Goal: Task Accomplishment & Management: Use online tool/utility

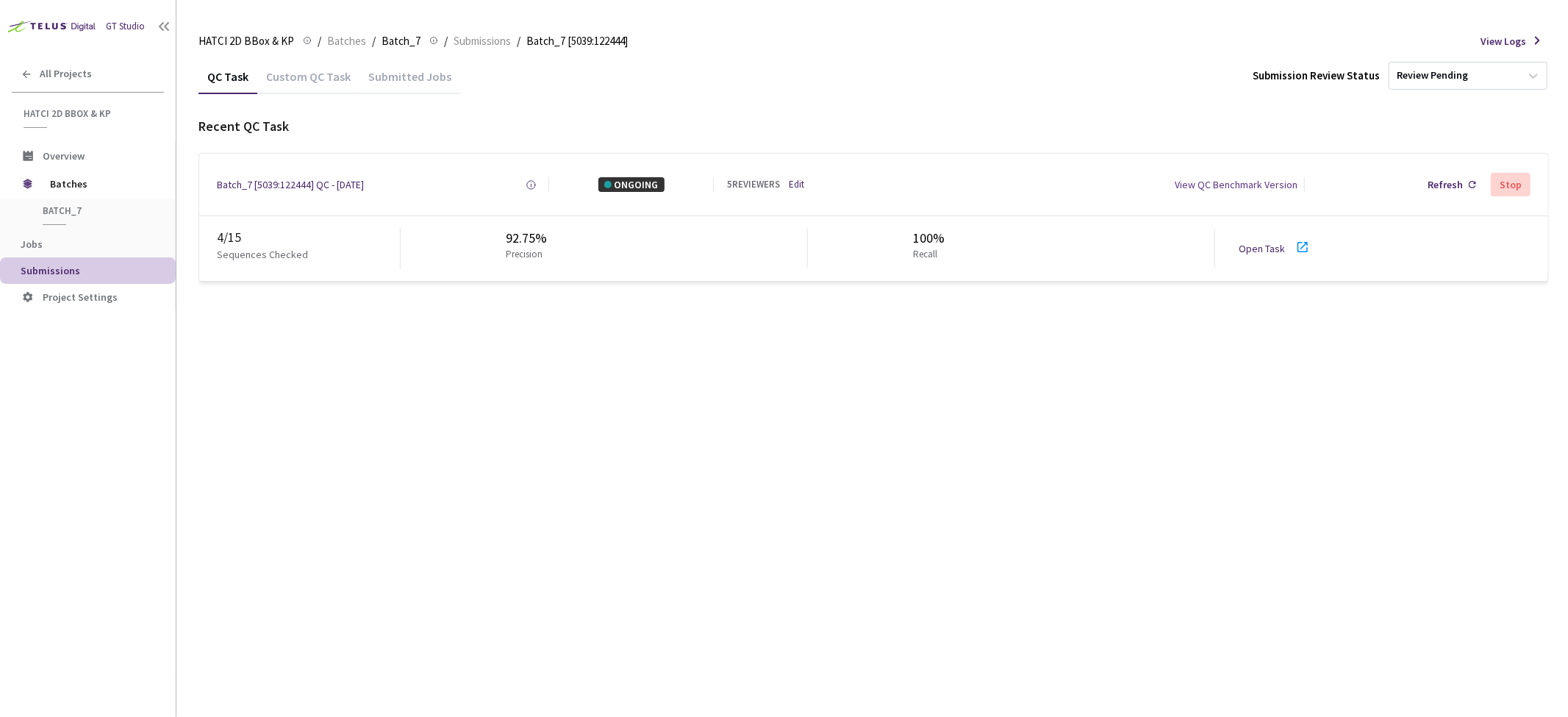
click at [789, 386] on div "QC Task Custom QC Task Submitted Jobs Submission Review Status Review Pending R…" at bounding box center [874, 387] width 1351 height 657
click at [1450, 181] on div "Refresh" at bounding box center [1445, 184] width 36 height 15
click at [822, 553] on div "QC Task Custom QC Task Submitted Jobs Submission Review Status Review Pending R…" at bounding box center [874, 387] width 1351 height 657
click at [313, 177] on div "Batch_7 [5039:122444] QC - 30 Sep, 2025 Created at 30 Sep, 2025 at 10:15 AM EDT…" at bounding box center [874, 184] width 1349 height 61
click at [305, 181] on div "Batch_7 [5039:122444] QC - [DATE]" at bounding box center [290, 184] width 147 height 15
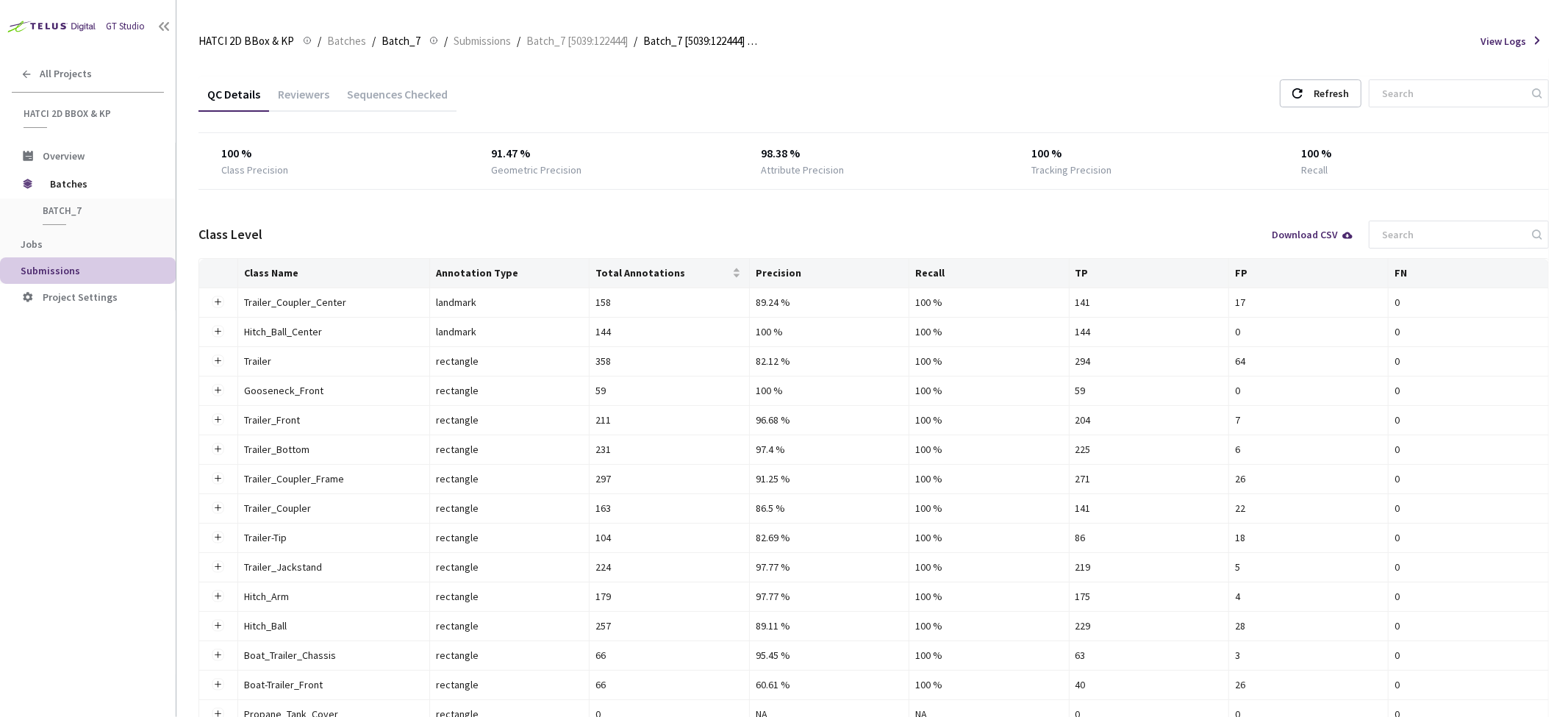
click at [300, 96] on div "Reviewers" at bounding box center [303, 99] width 69 height 25
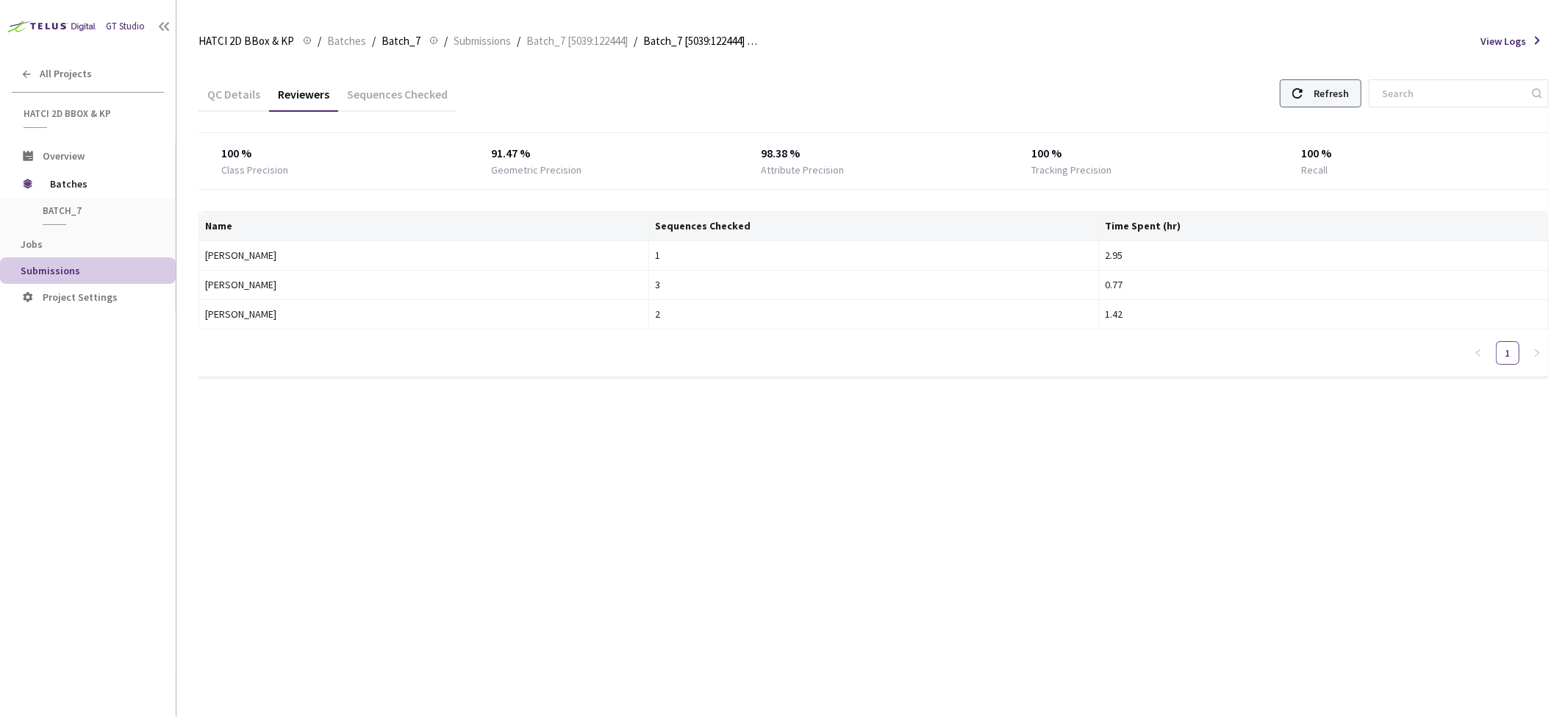
click at [1349, 92] on div "Refresh" at bounding box center [1332, 93] width 36 height 27
click at [333, 39] on span "Batches" at bounding box center [346, 40] width 39 height 17
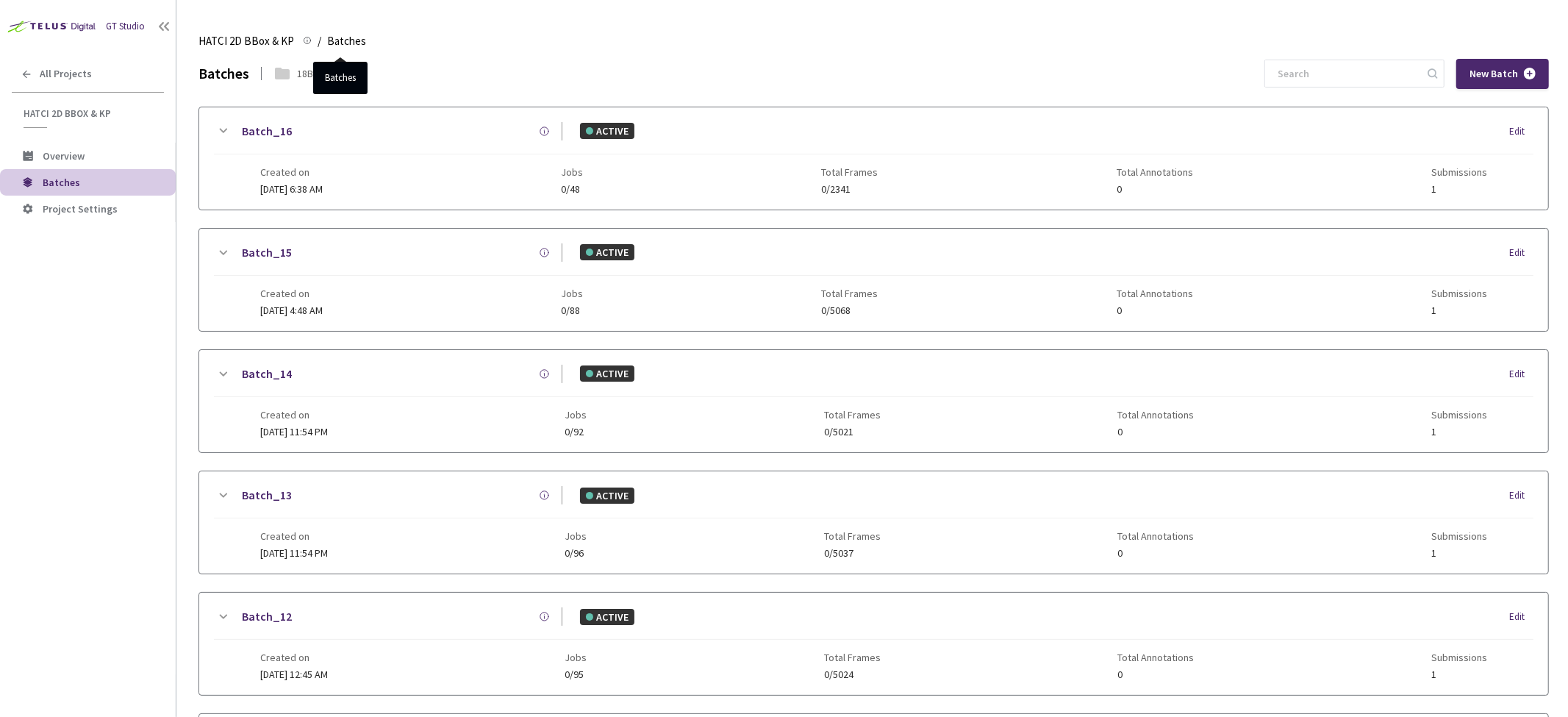
scroll to position [796, 0]
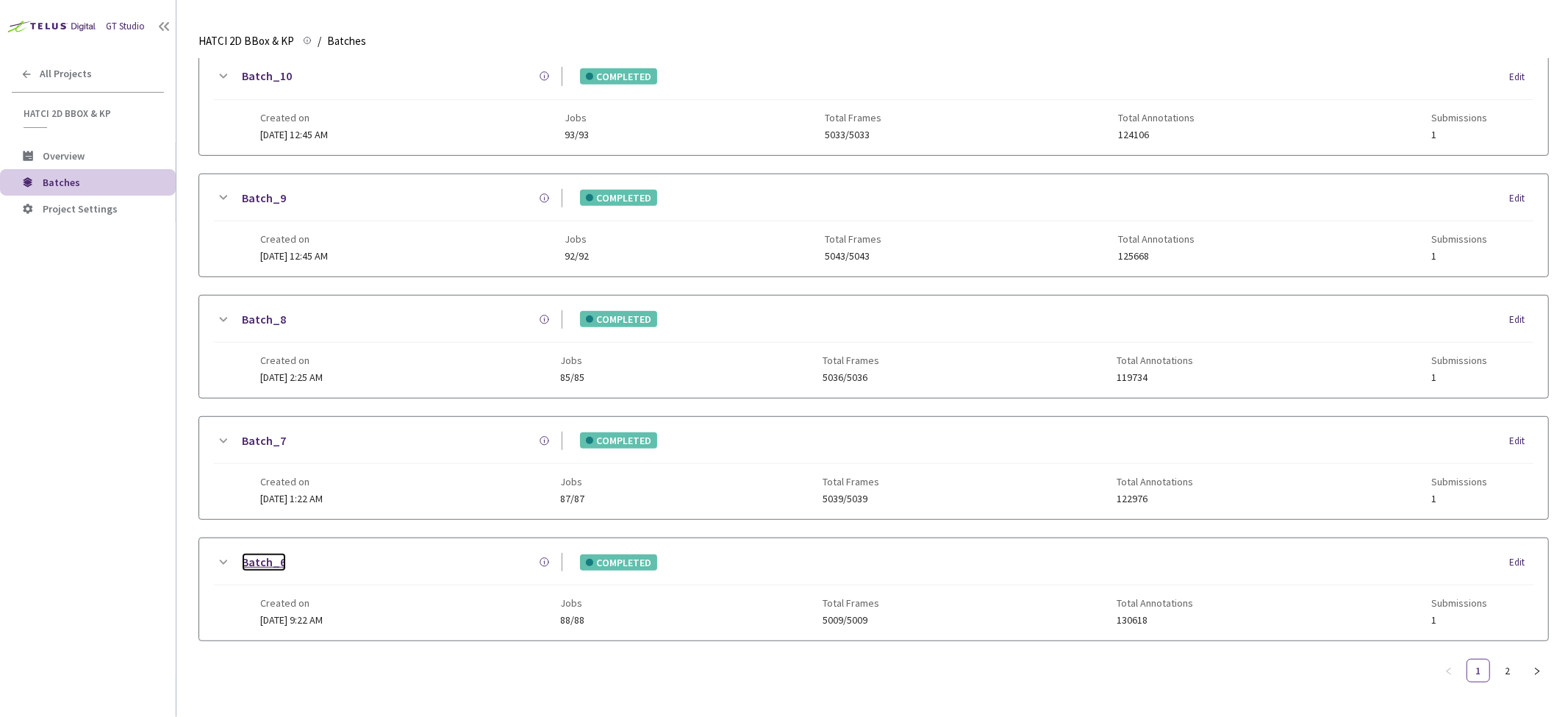
click at [268, 553] on link "Batch_6" at bounding box center [264, 562] width 44 height 18
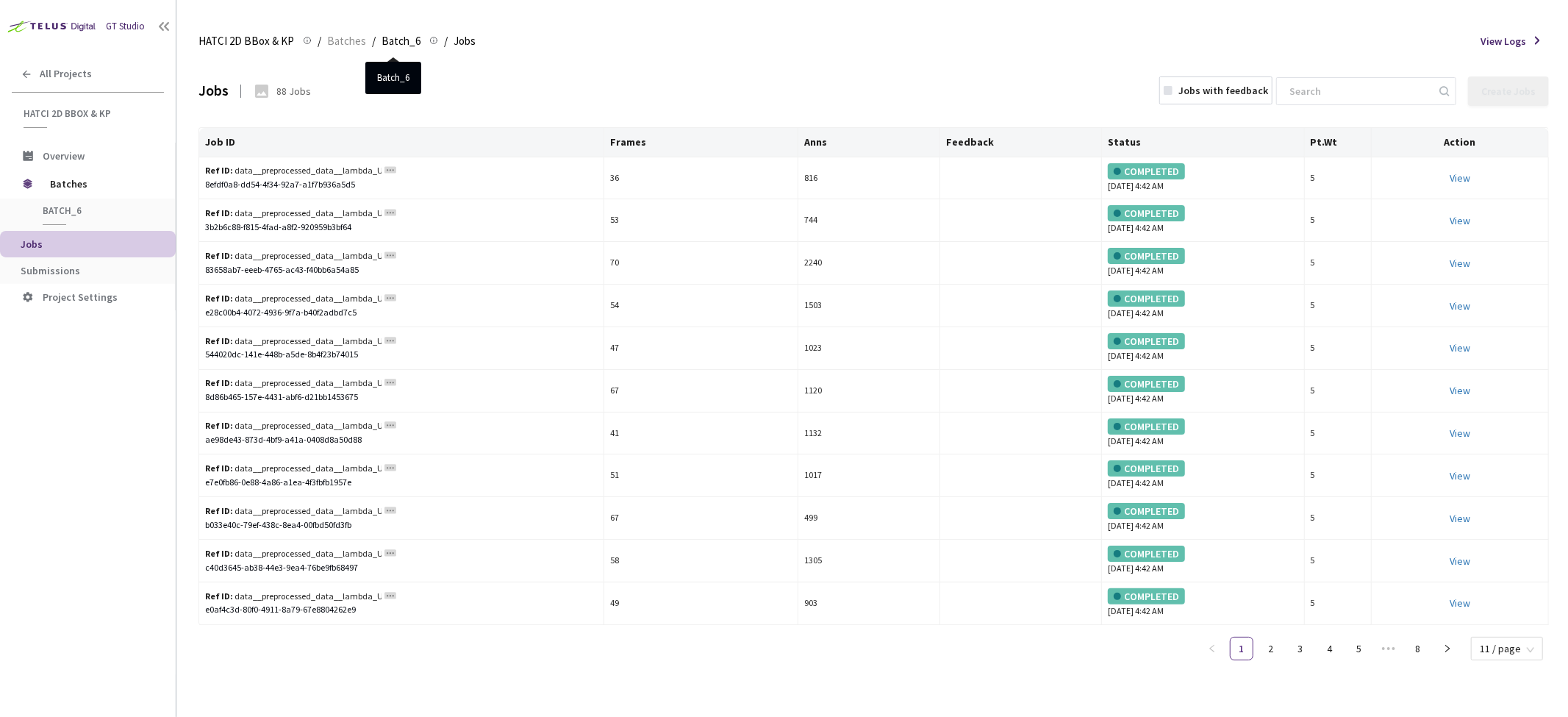
click at [420, 39] on div at bounding box center [429, 40] width 17 height 16
click at [400, 38] on span "Batch_6" at bounding box center [401, 40] width 39 height 17
click at [392, 40] on span "Batch_6" at bounding box center [401, 40] width 39 height 17
click at [388, 41] on span "Batch_6" at bounding box center [401, 40] width 39 height 17
click at [351, 42] on span "Batches" at bounding box center [346, 40] width 39 height 17
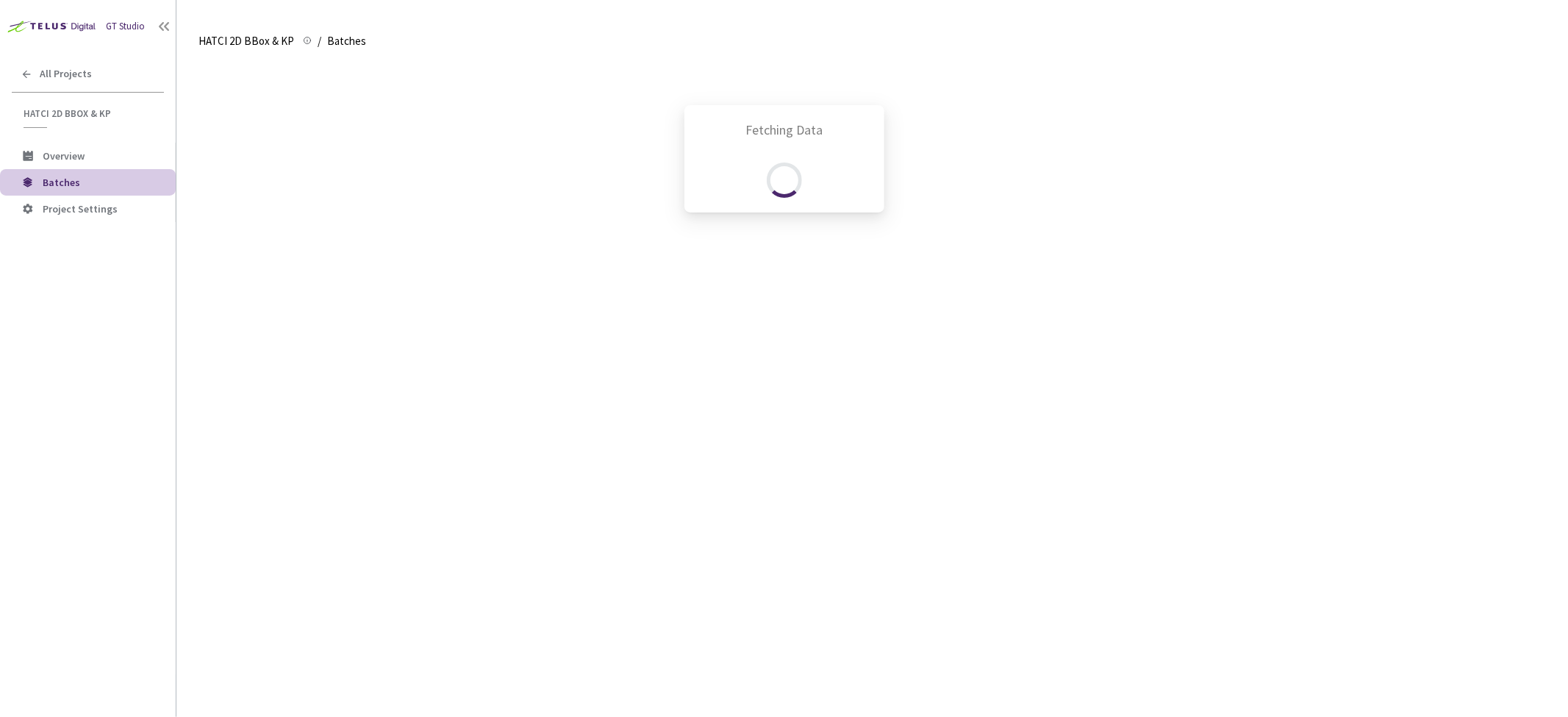
scroll to position [796, 0]
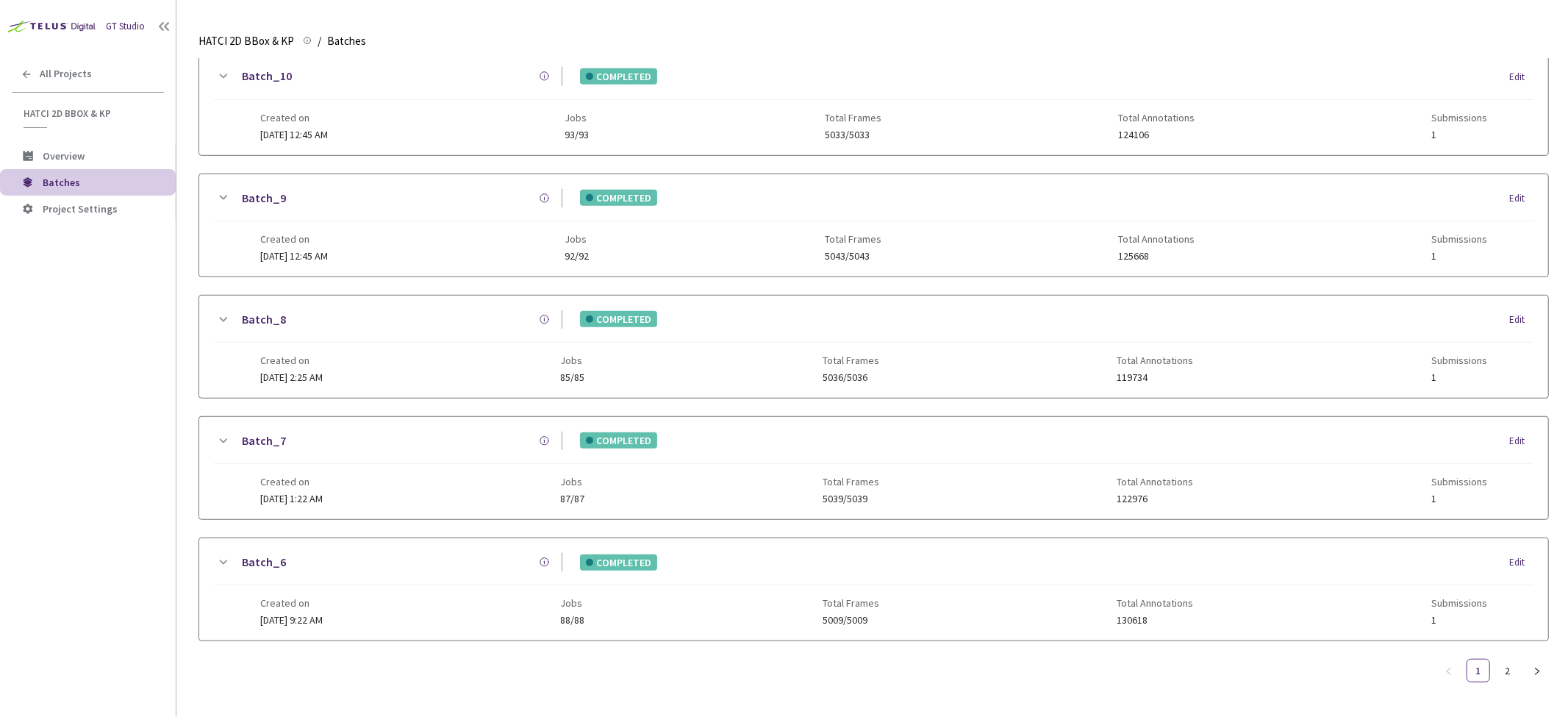
click at [216, 557] on icon at bounding box center [223, 561] width 17 height 17
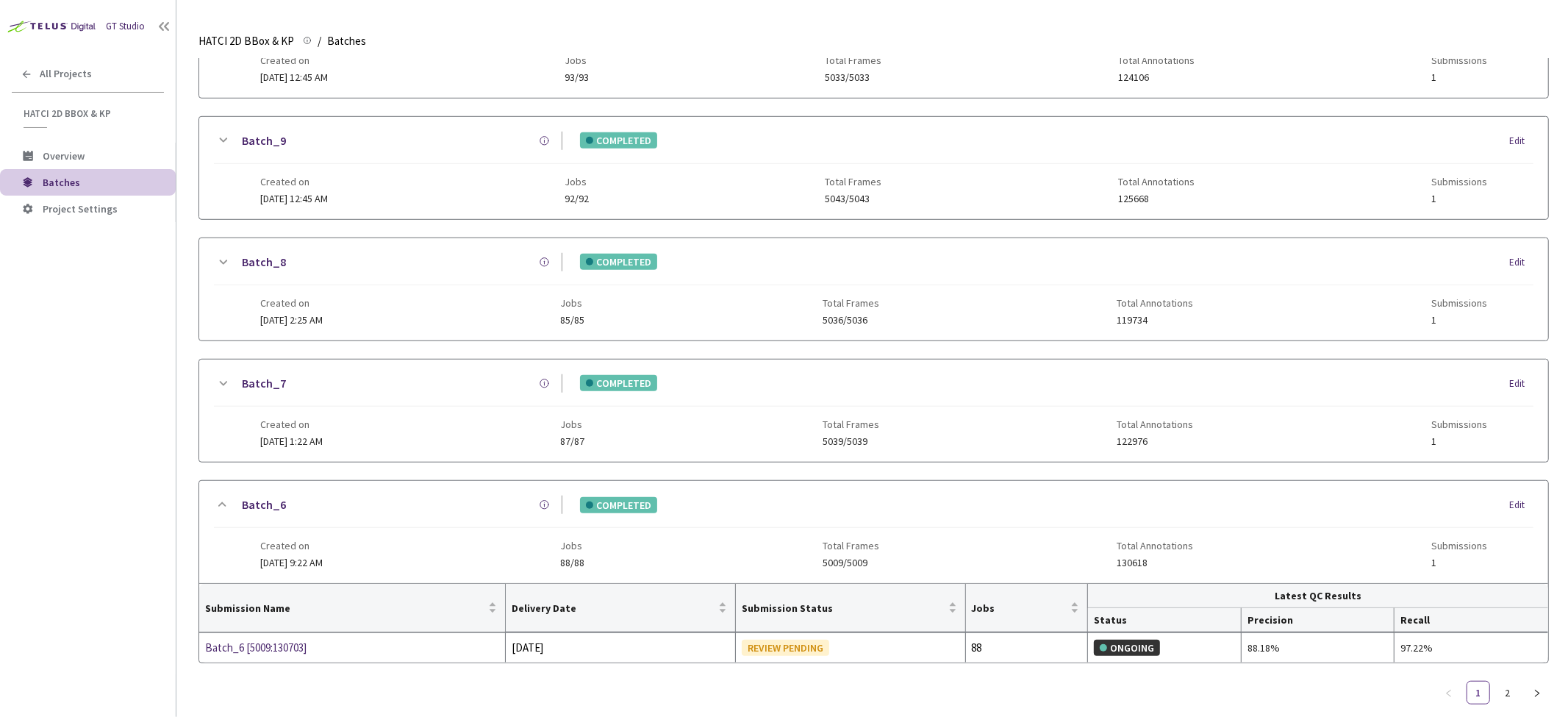
scroll to position [864, 0]
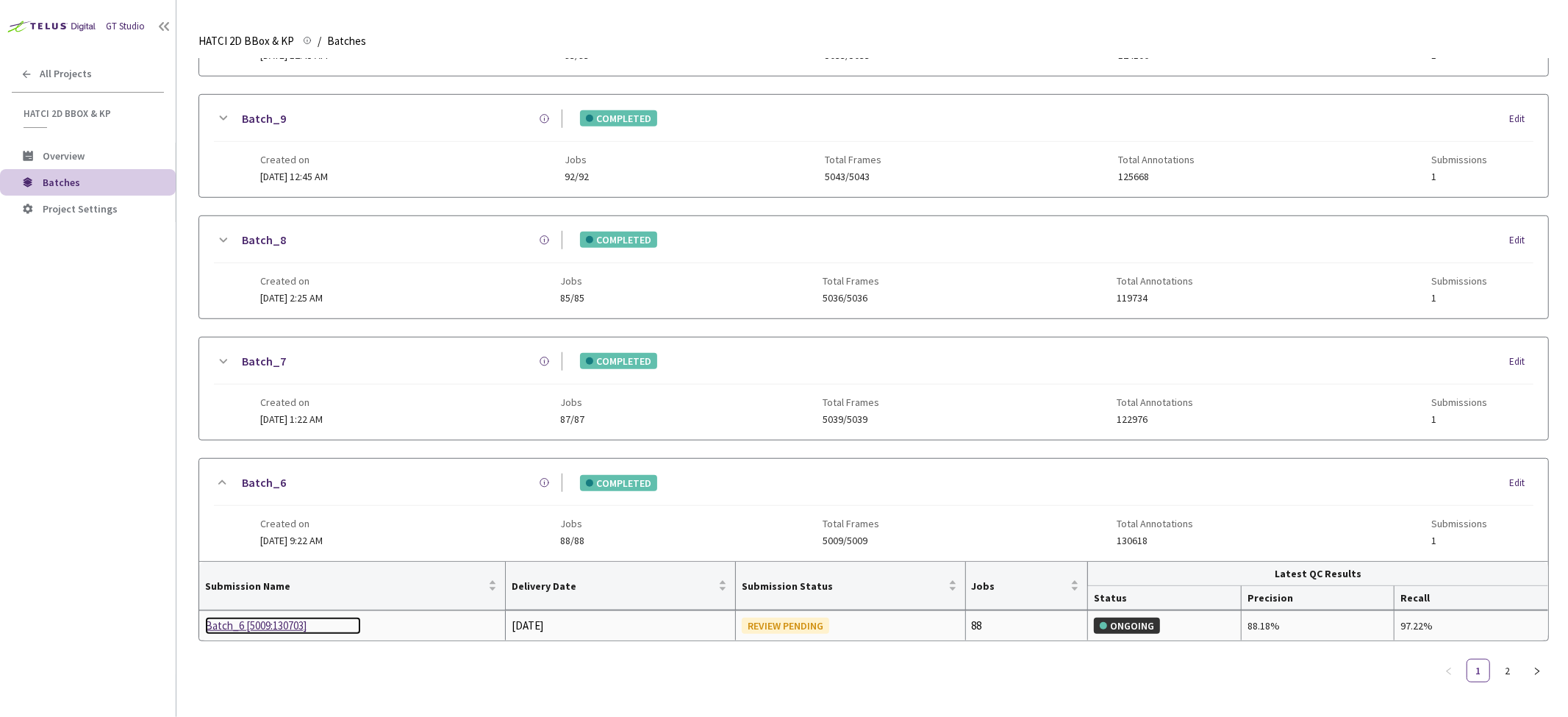
click at [263, 628] on div "Batch_6 [5009:130703]" at bounding box center [283, 625] width 156 height 17
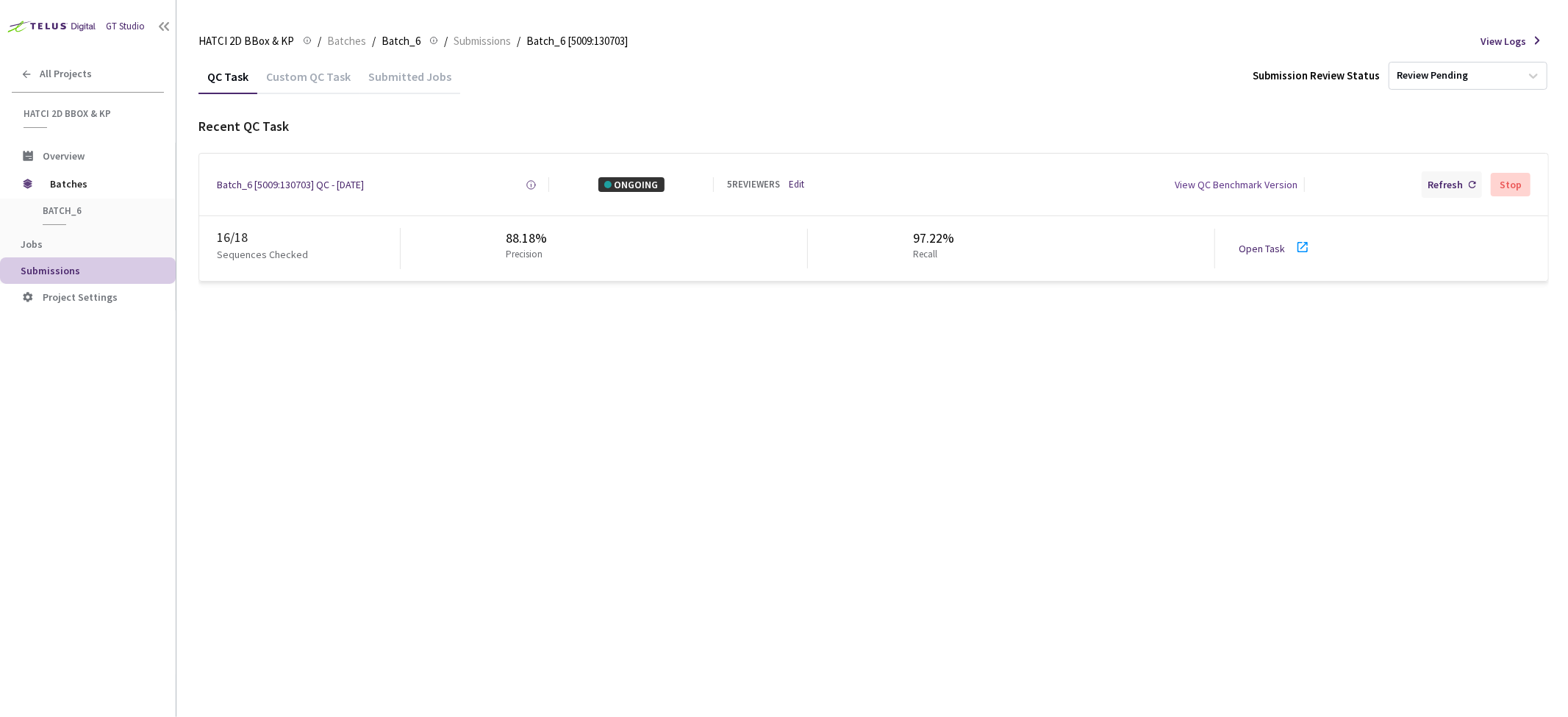
click at [1456, 189] on div "Refresh" at bounding box center [1445, 184] width 36 height 15
click at [353, 38] on span "Batches" at bounding box center [346, 40] width 39 height 17
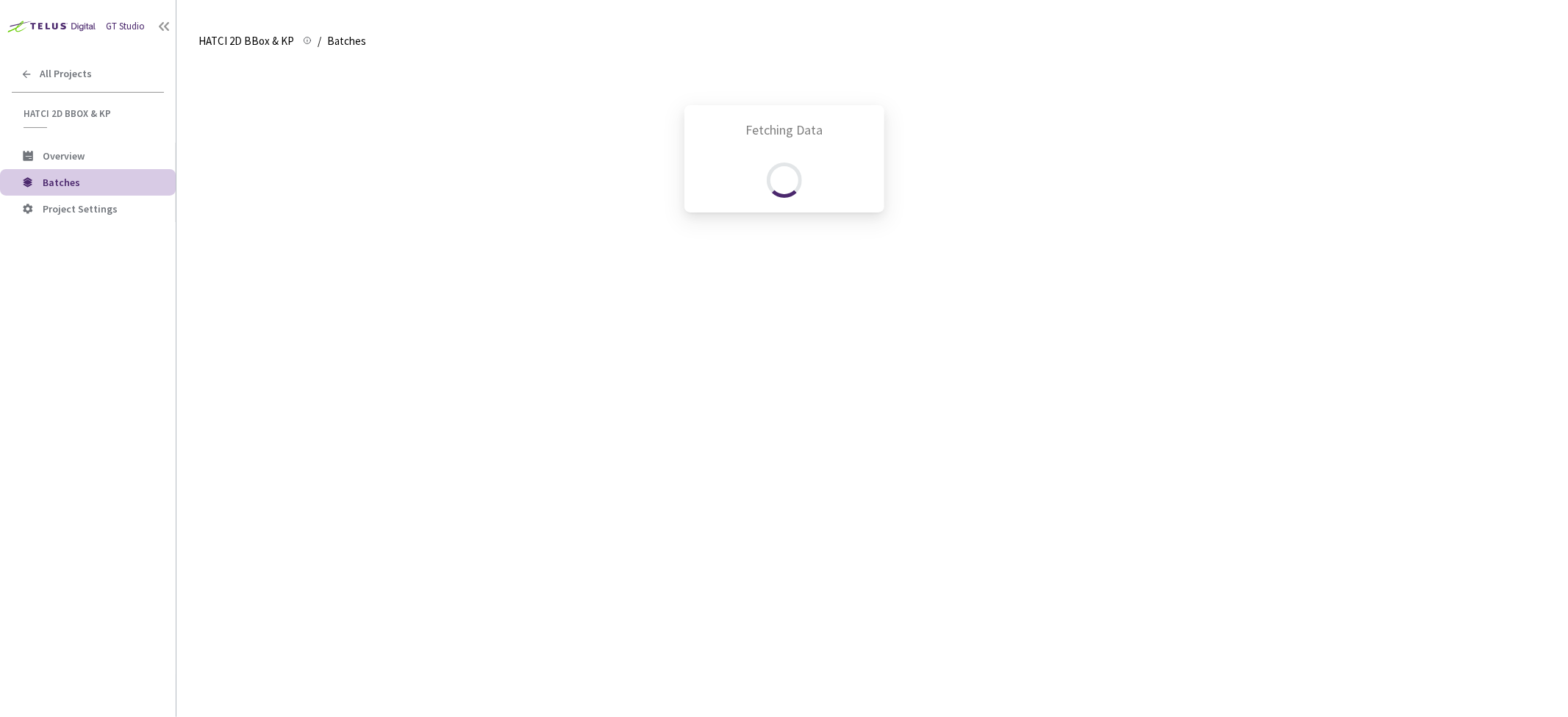
scroll to position [796, 0]
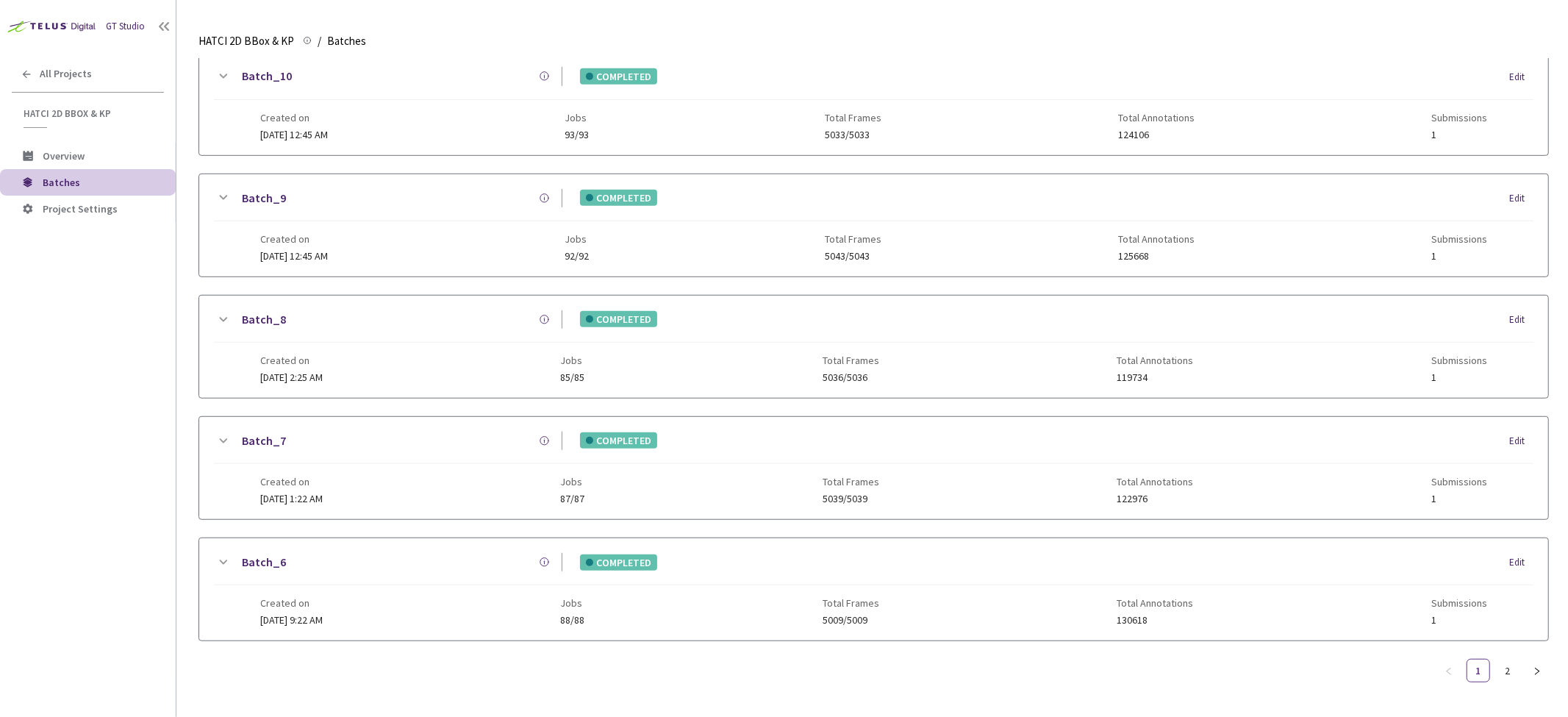
click at [232, 431] on div "Batch_7" at bounding box center [397, 440] width 331 height 18
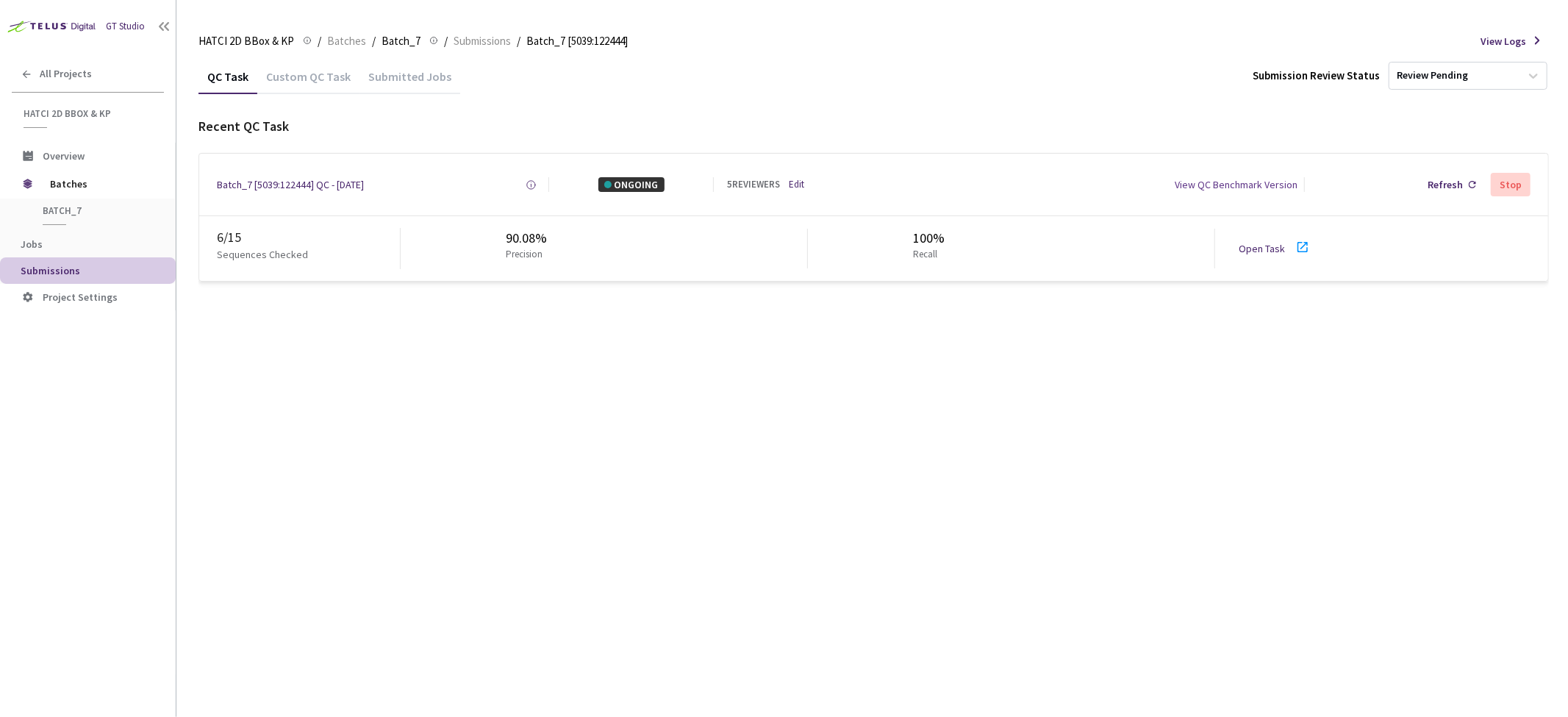
click at [626, 486] on div "QC Task Custom QC Task Submitted Jobs Submission Review Status Review Pending R…" at bounding box center [874, 387] width 1351 height 657
click at [576, 419] on div "QC Task Custom QC Task Submitted Jobs Submission Review Status Review Pending R…" at bounding box center [874, 387] width 1351 height 657
click at [1272, 250] on link "Open Task" at bounding box center [1262, 248] width 47 height 13
click at [301, 188] on div "Batch_7 [5039:122444] QC - [DATE]" at bounding box center [290, 184] width 147 height 15
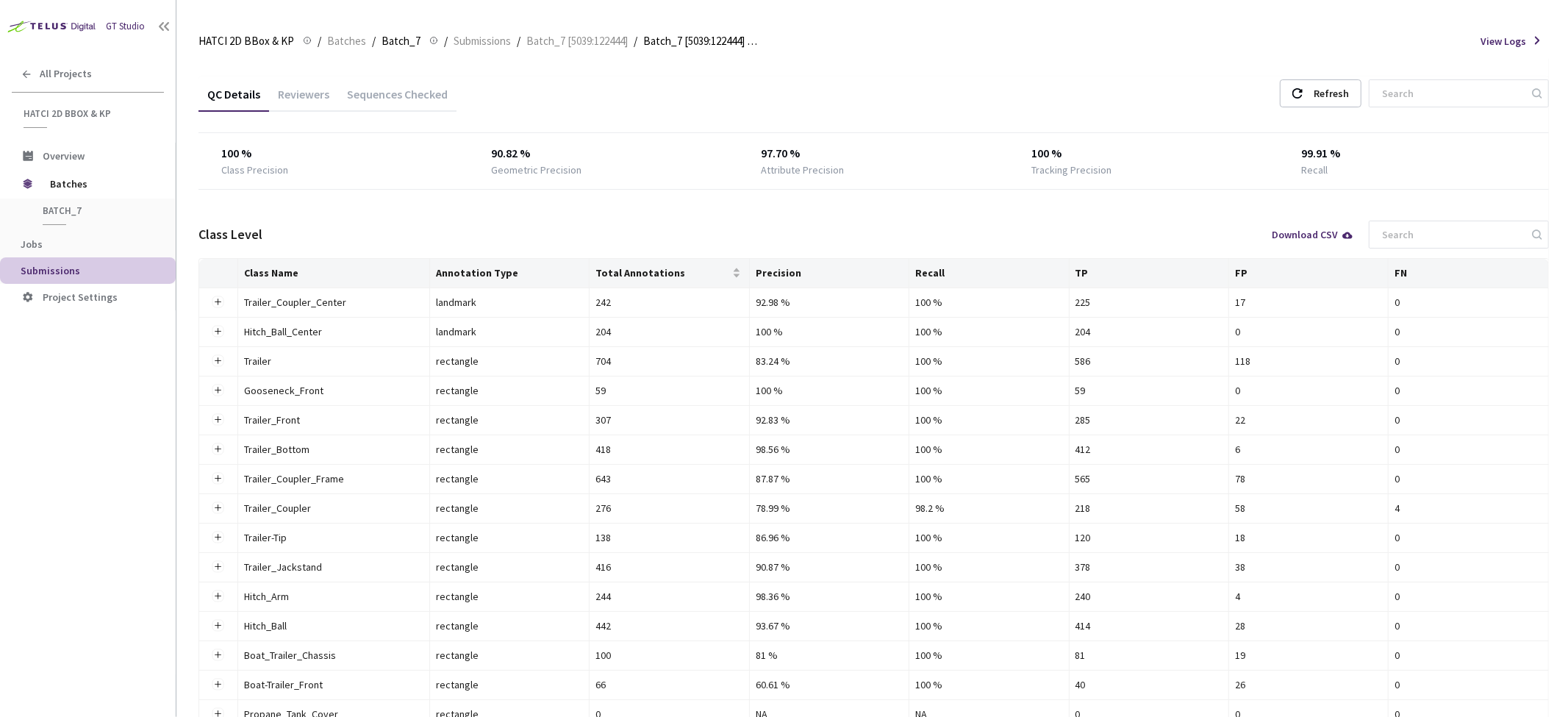
click at [307, 98] on div "Reviewers" at bounding box center [303, 99] width 69 height 25
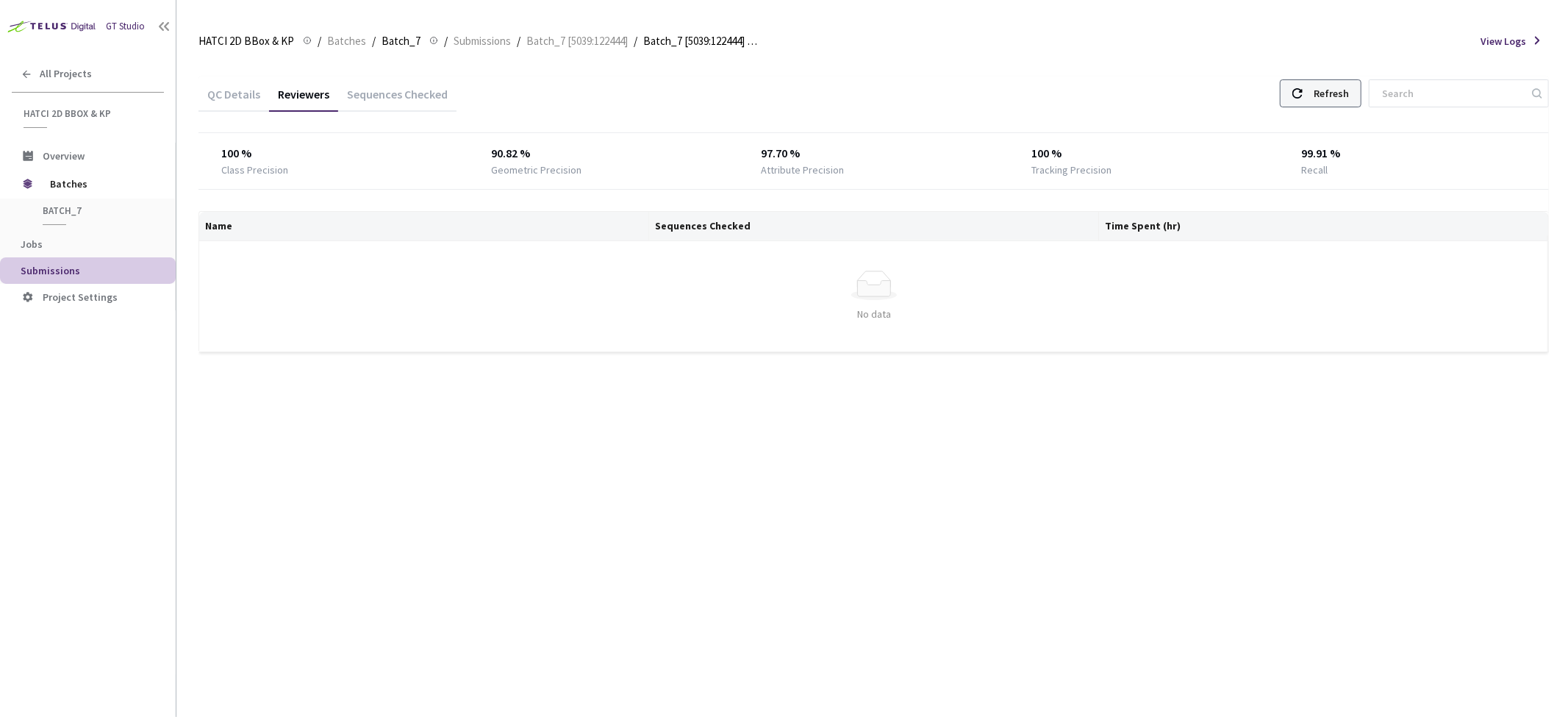
click at [1347, 95] on div "Refresh" at bounding box center [1332, 93] width 36 height 27
click at [1333, 100] on div "Refresh" at bounding box center [1332, 93] width 36 height 27
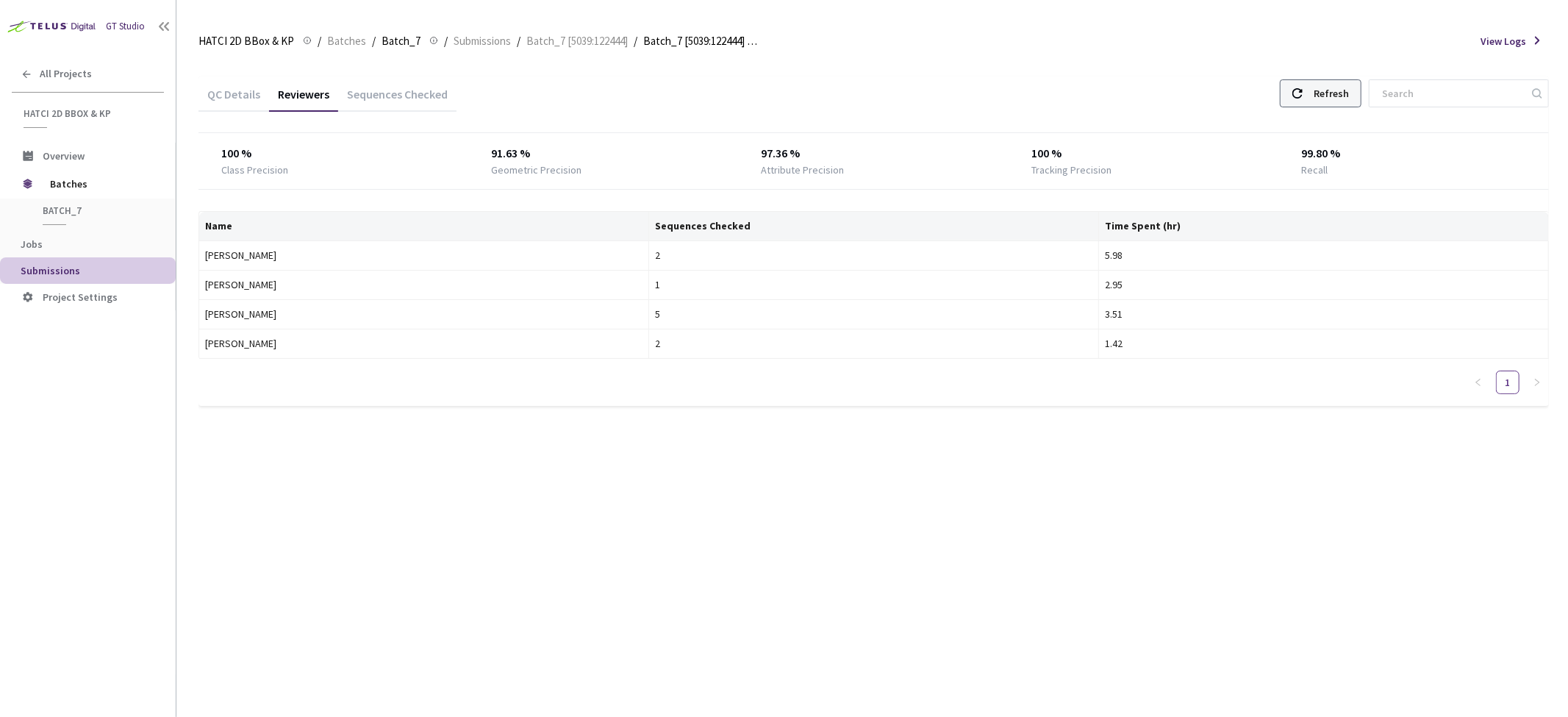
click at [1333, 100] on div "Refresh" at bounding box center [1332, 93] width 36 height 27
click at [391, 93] on div "Sequences Checked" at bounding box center [397, 99] width 118 height 25
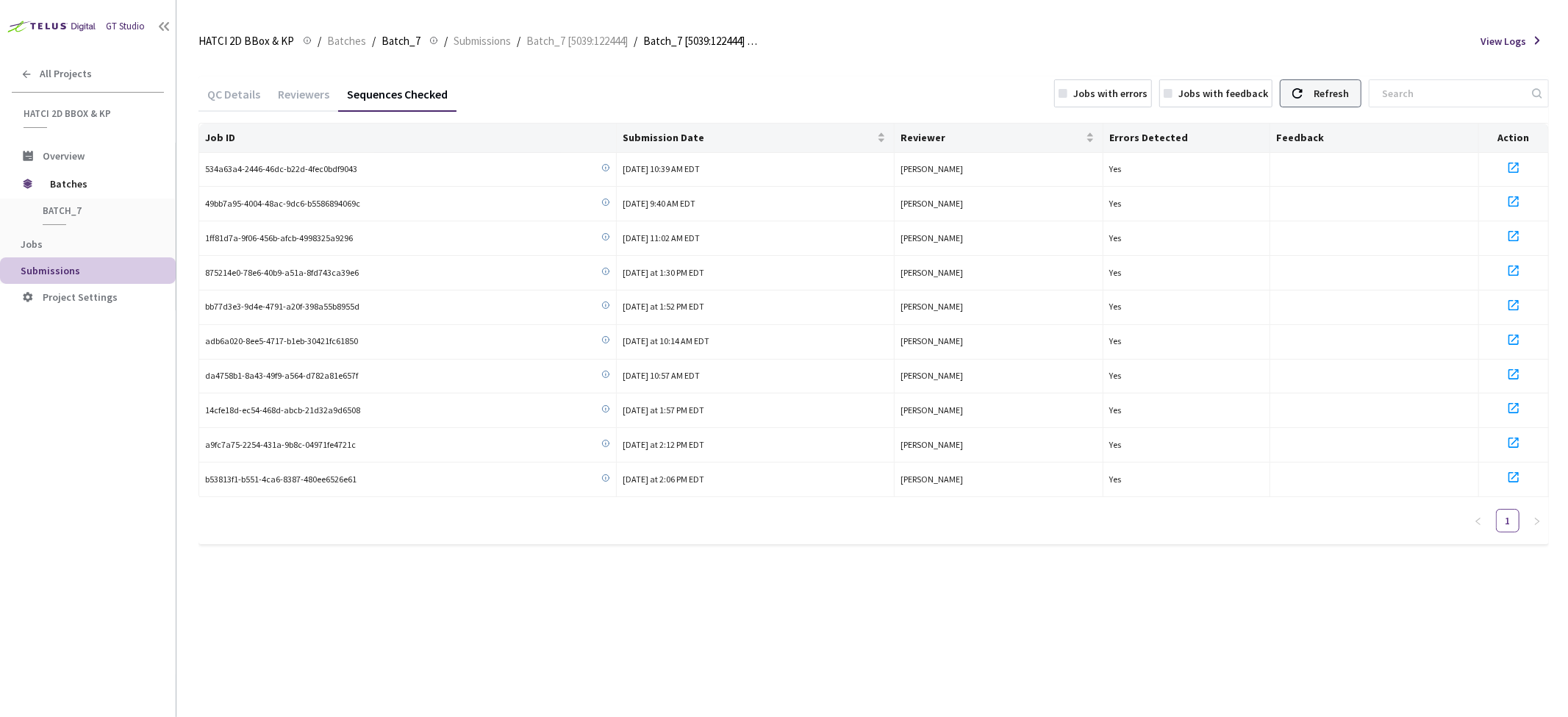
click at [1335, 98] on div "Refresh" at bounding box center [1332, 93] width 36 height 27
click at [301, 99] on div "Reviewers" at bounding box center [303, 99] width 69 height 25
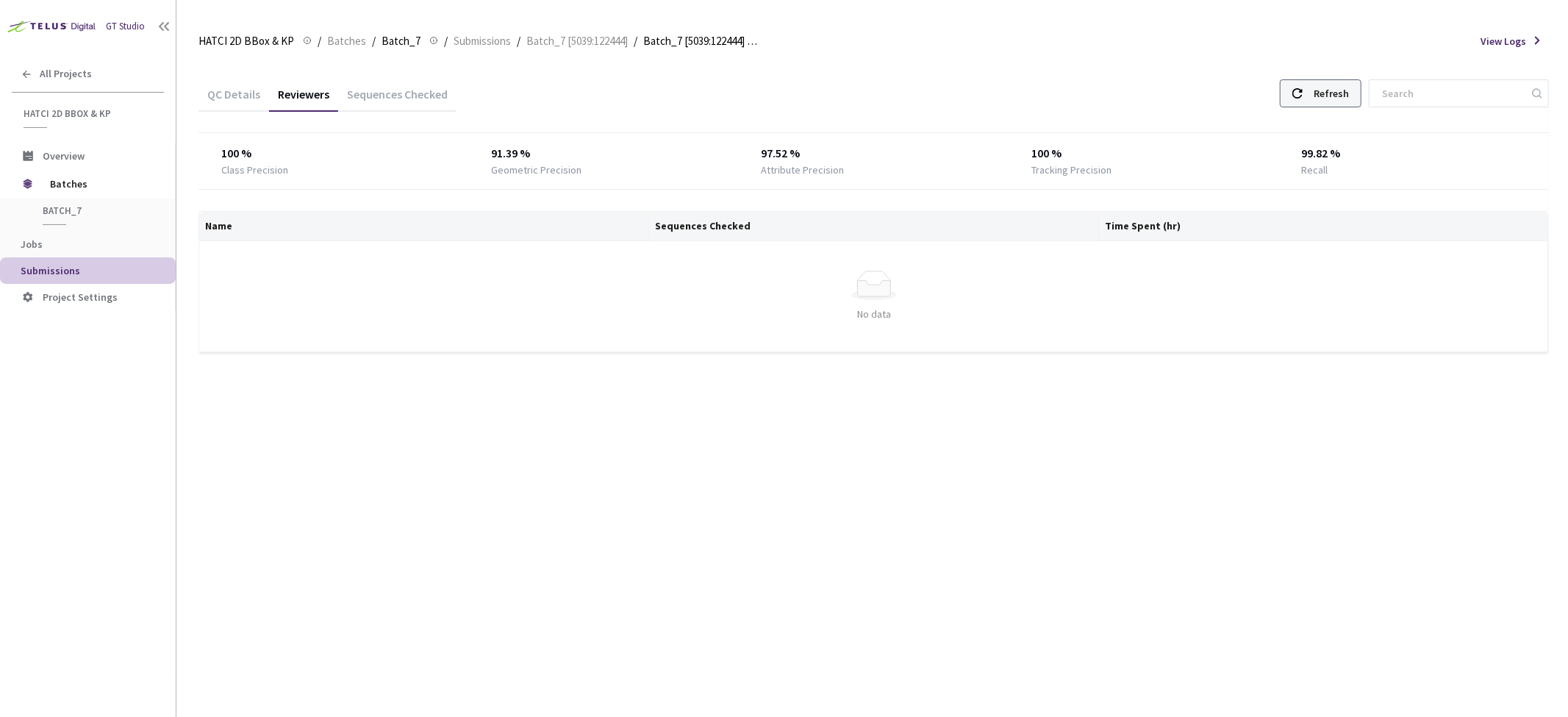
click at [1344, 103] on div "Refresh" at bounding box center [1332, 93] width 36 height 27
click at [241, 101] on div "QC Details" at bounding box center [234, 99] width 71 height 25
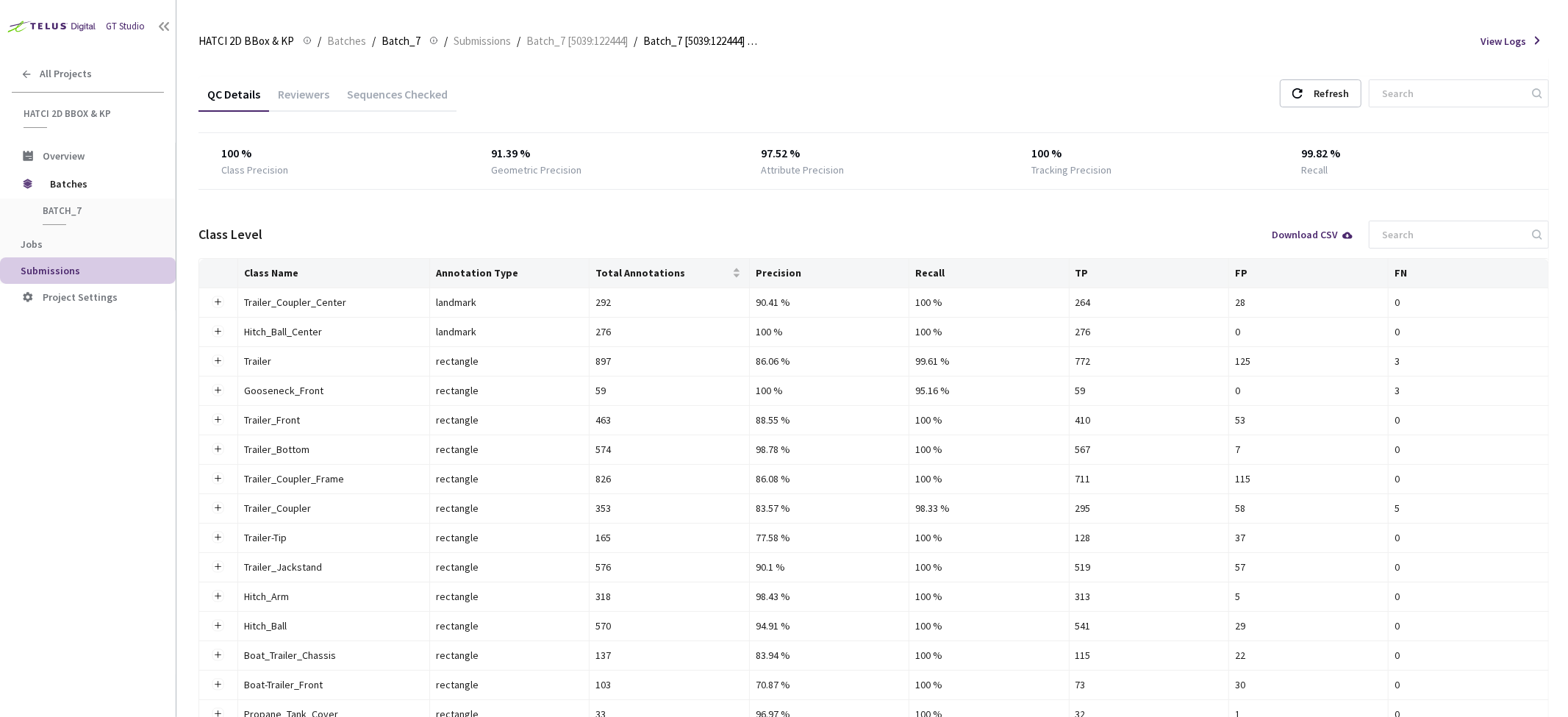
click at [241, 101] on div "QC Details" at bounding box center [234, 99] width 71 height 25
